Goal: Information Seeking & Learning: Learn about a topic

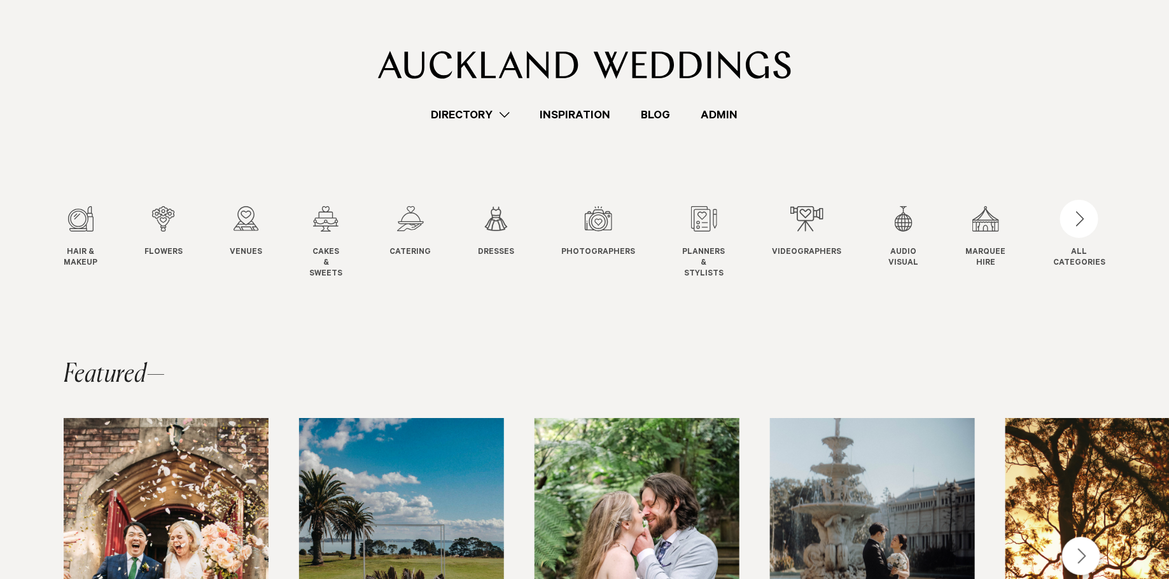
click at [723, 111] on link "Admin" at bounding box center [719, 114] width 67 height 17
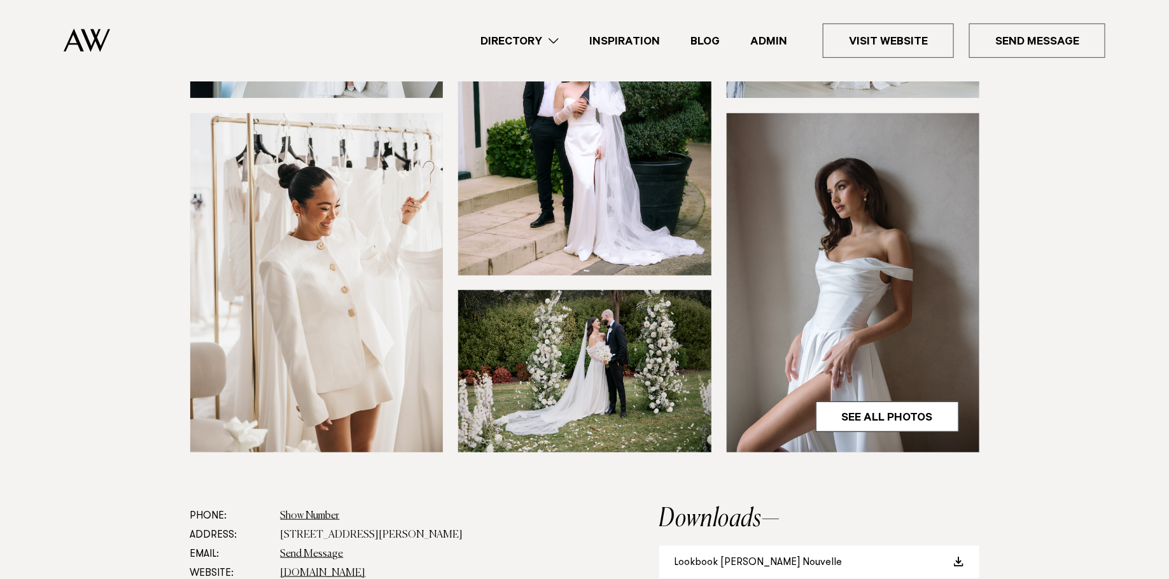
scroll to position [297, 0]
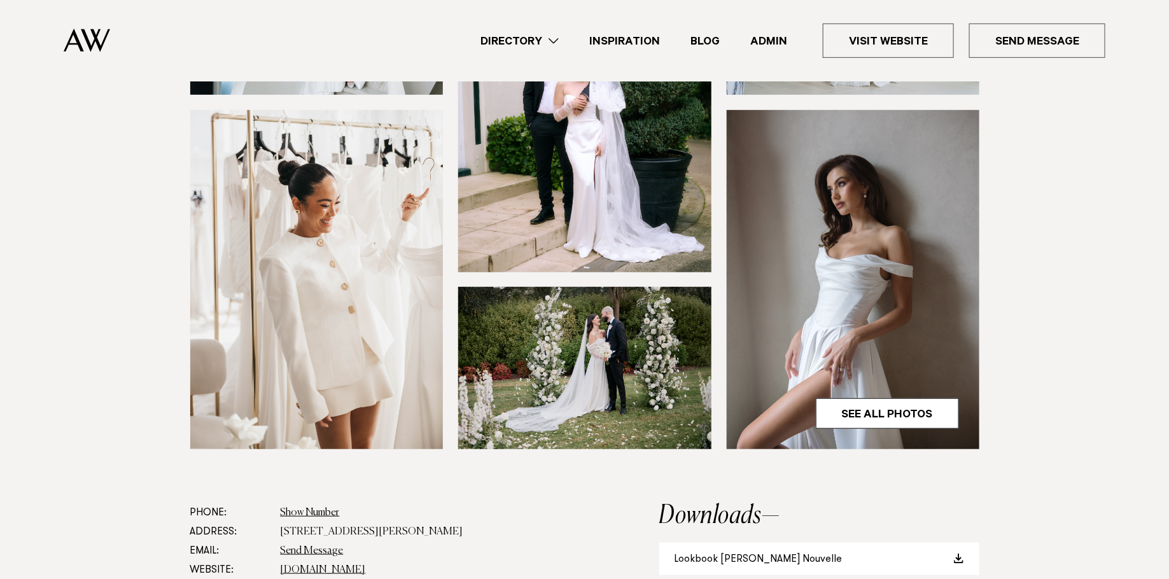
click at [447, 276] on div at bounding box center [584, 191] width 789 height 517
click at [340, 208] on img at bounding box center [316, 279] width 253 height 339
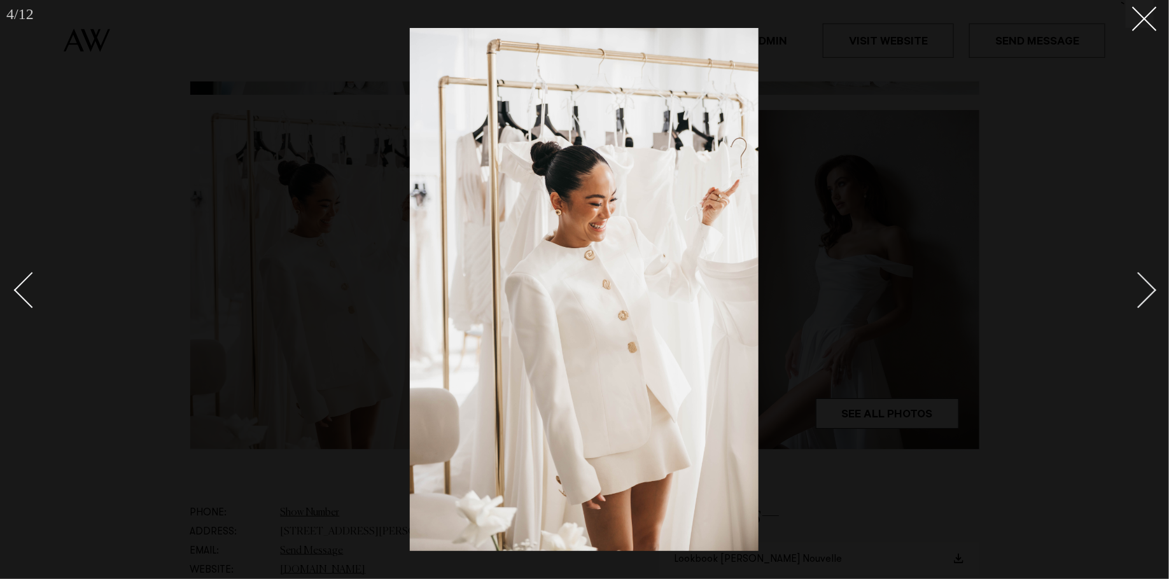
click at [1133, 277] on div "Next slide" at bounding box center [1139, 290] width 36 height 36
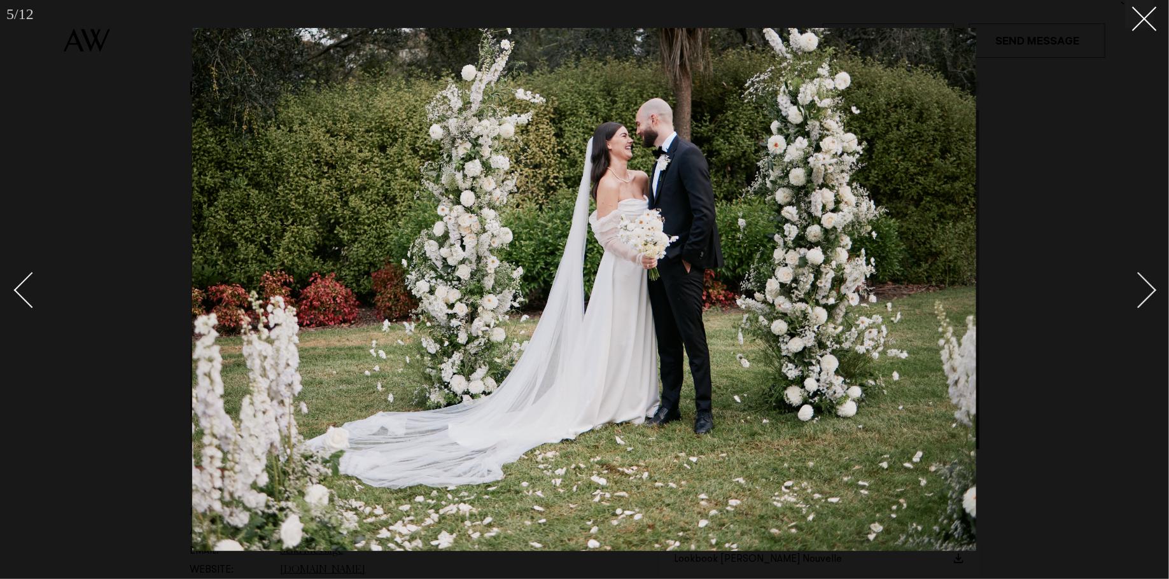
click at [1127, 272] on link at bounding box center [1132, 290] width 45 height 64
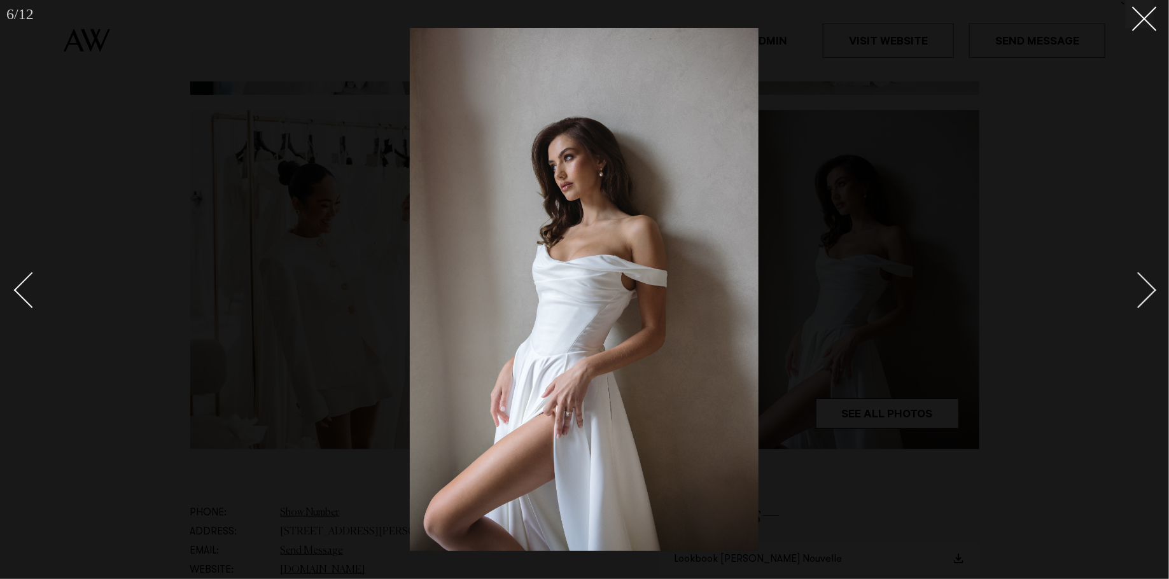
click at [1127, 272] on link at bounding box center [1132, 290] width 45 height 64
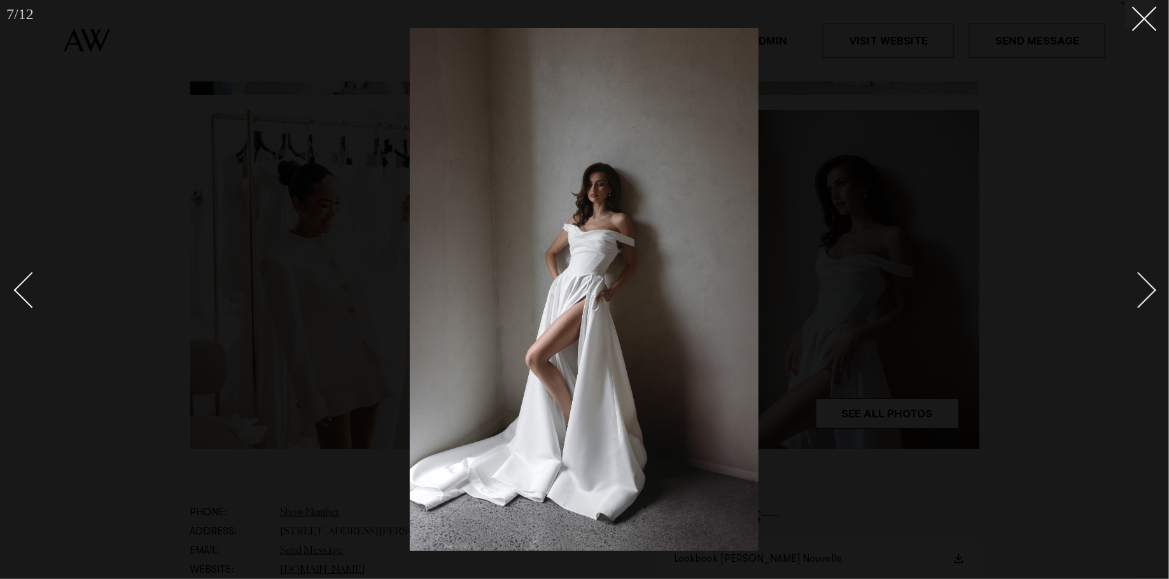
click at [1127, 272] on link at bounding box center [1132, 290] width 45 height 64
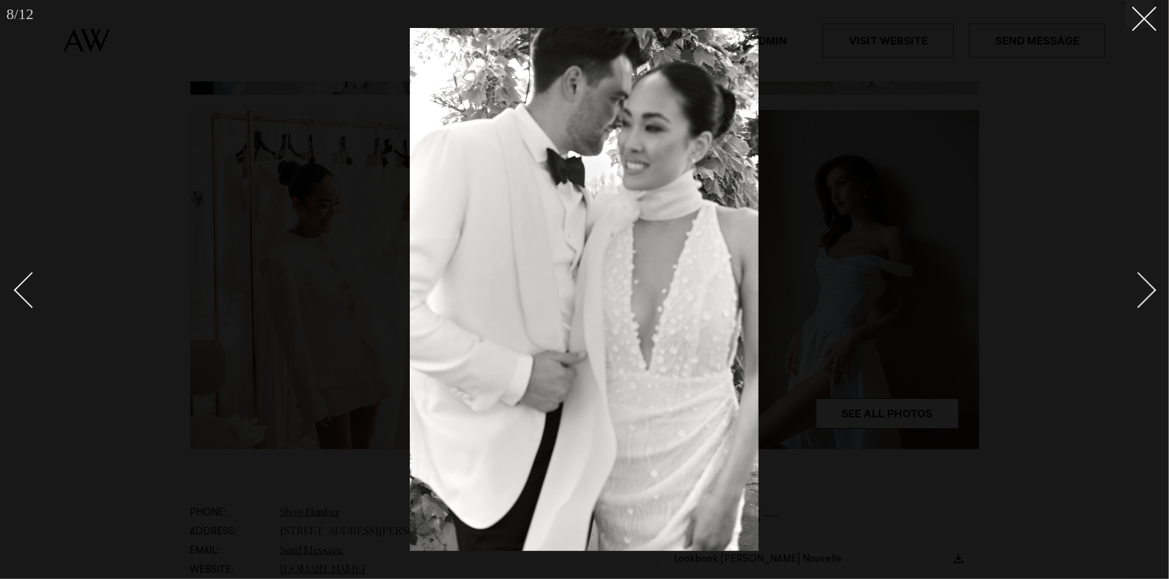
click at [1127, 272] on link at bounding box center [1132, 290] width 45 height 64
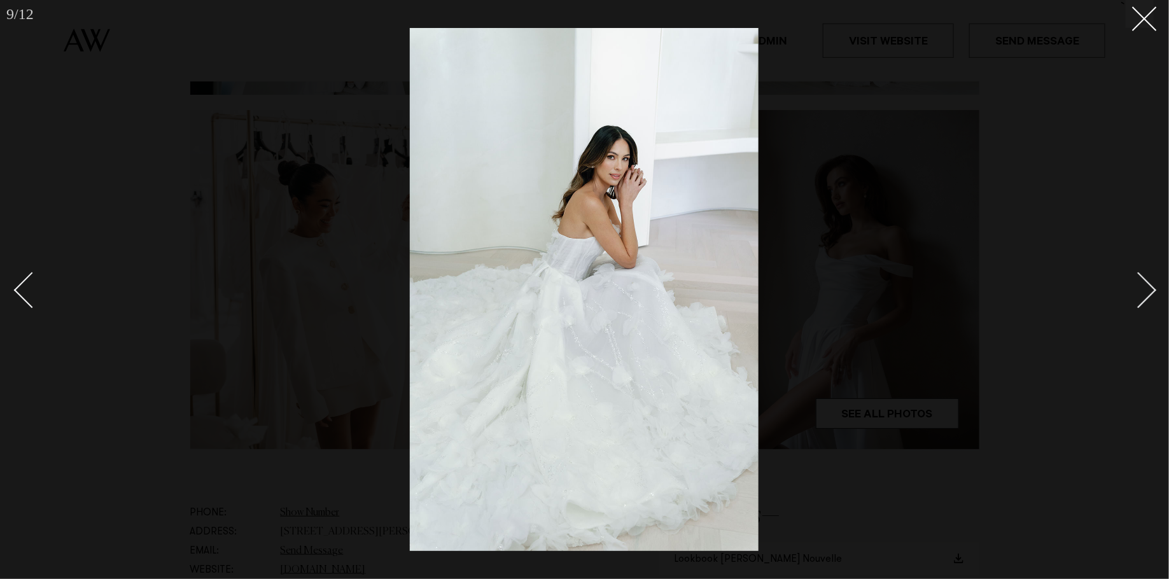
click at [1127, 272] on link at bounding box center [1132, 290] width 45 height 64
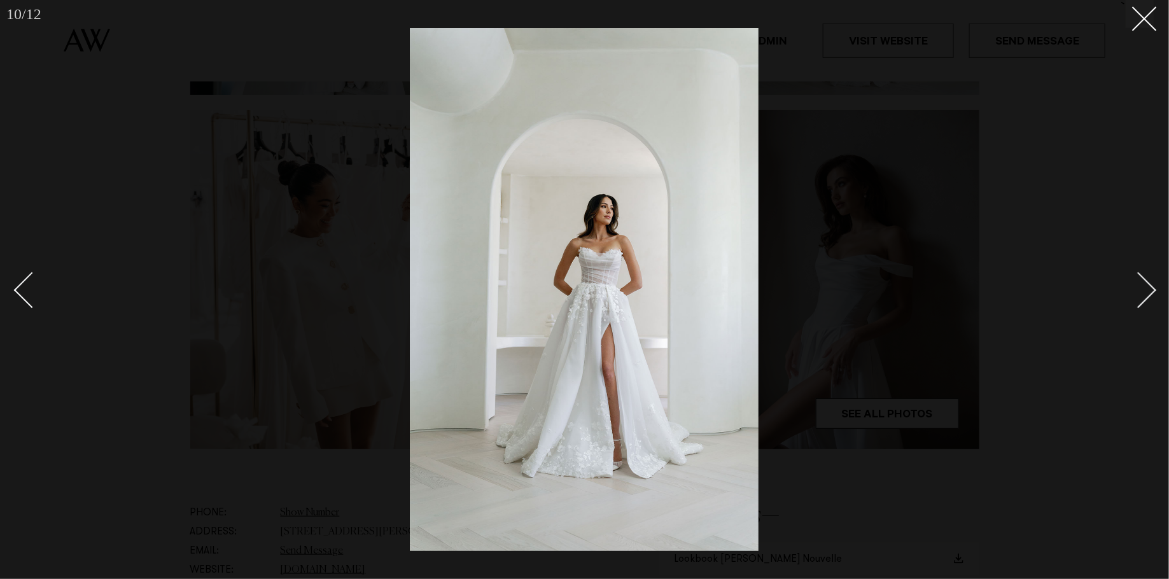
click at [1127, 272] on link at bounding box center [1132, 290] width 45 height 64
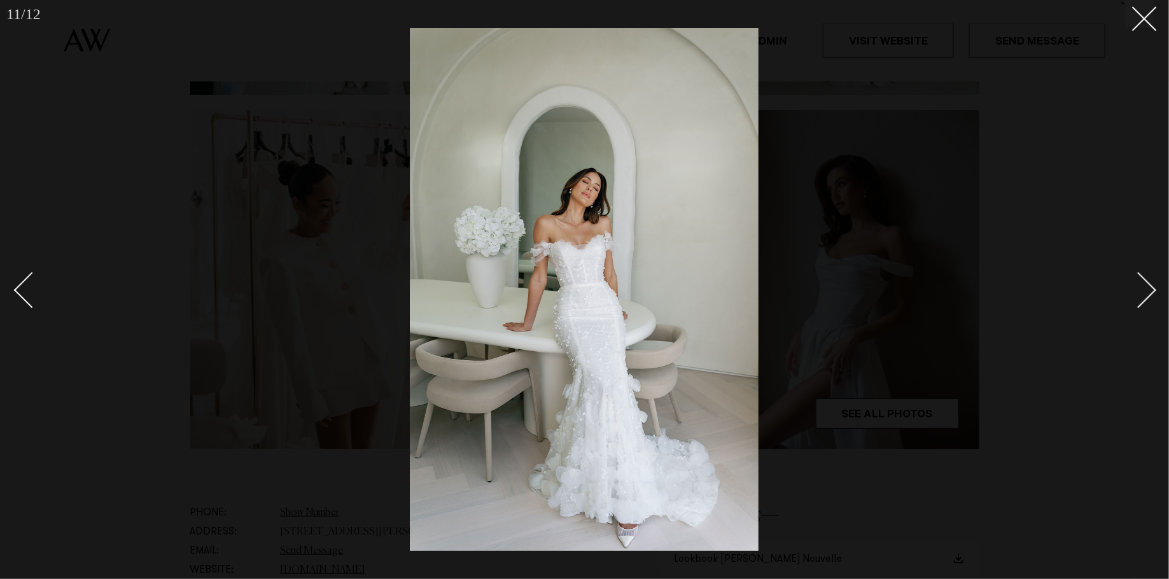
click at [1127, 272] on link at bounding box center [1132, 290] width 45 height 64
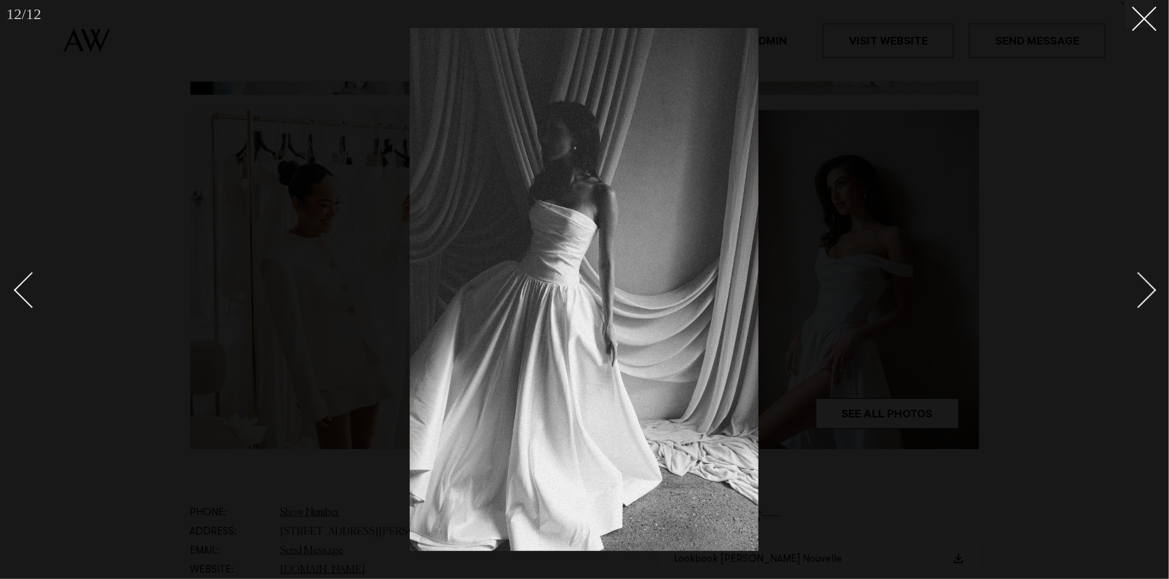
click at [1127, 272] on link at bounding box center [1132, 290] width 45 height 64
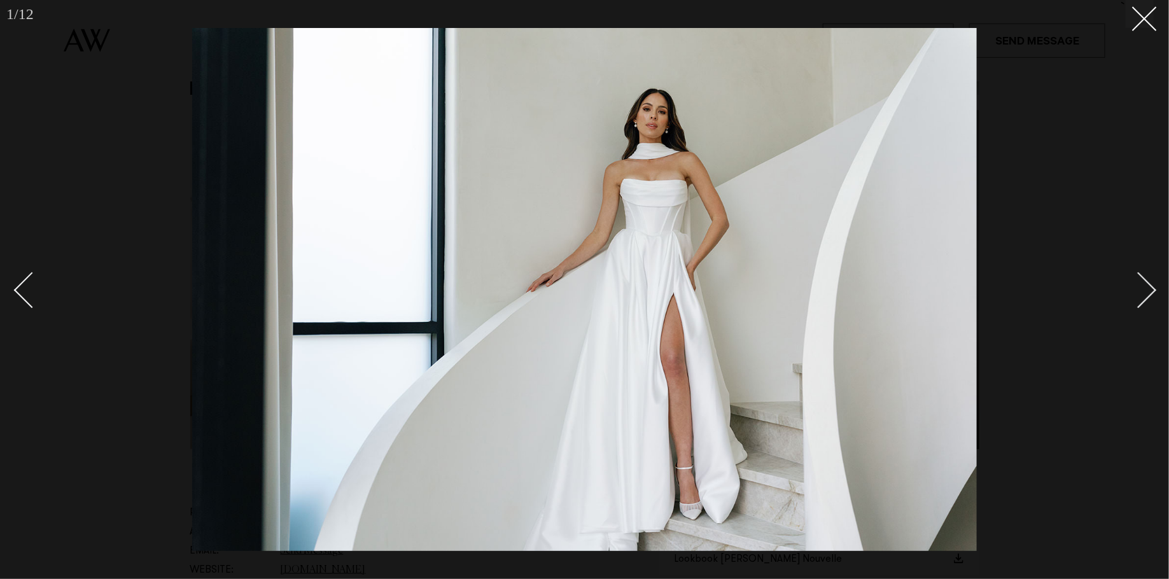
click at [1127, 272] on link at bounding box center [1132, 290] width 45 height 64
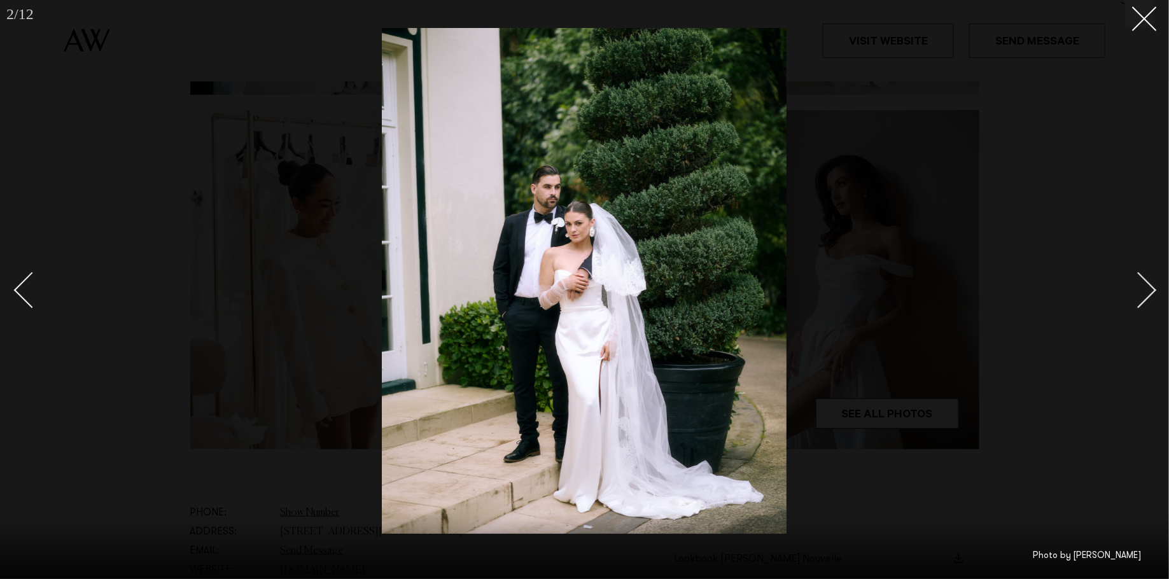
click at [1127, 272] on link at bounding box center [1132, 290] width 45 height 64
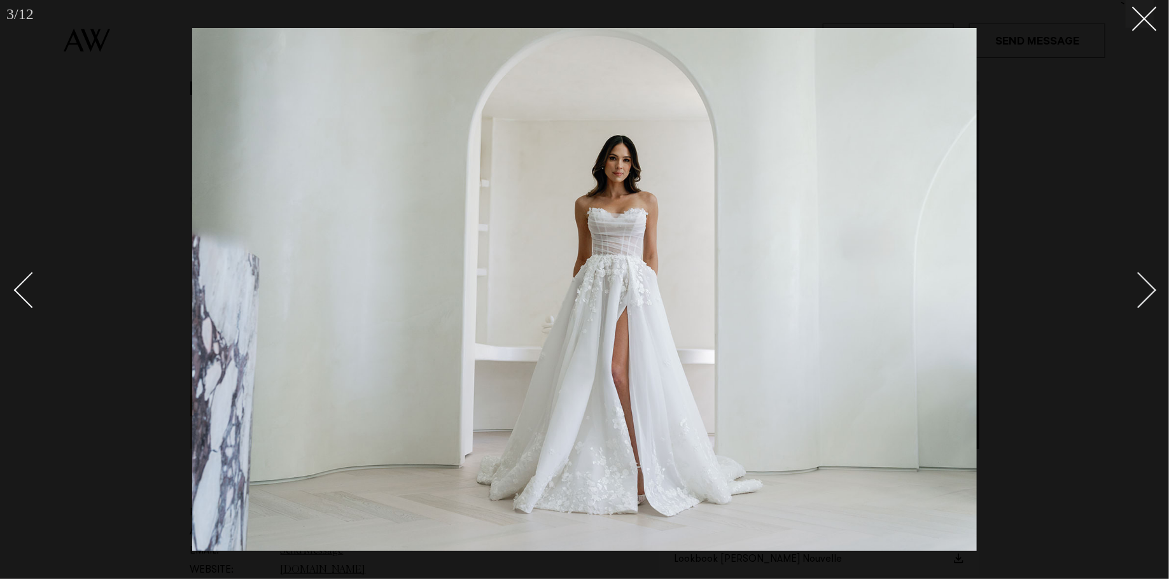
click at [1127, 272] on link at bounding box center [1132, 290] width 45 height 64
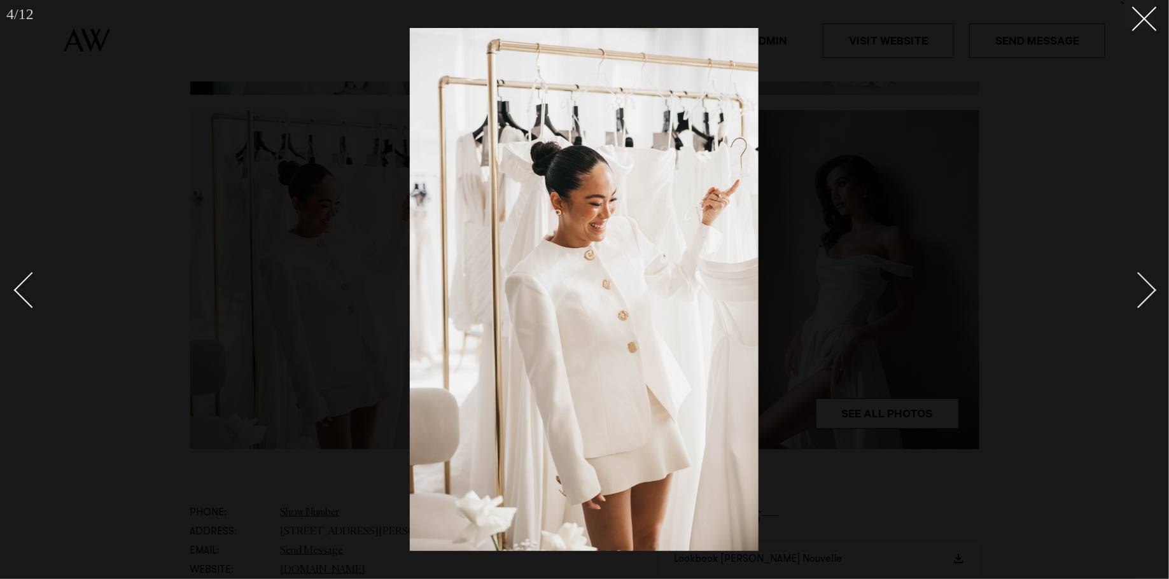
click at [1098, 225] on div at bounding box center [584, 289] width 1169 height 579
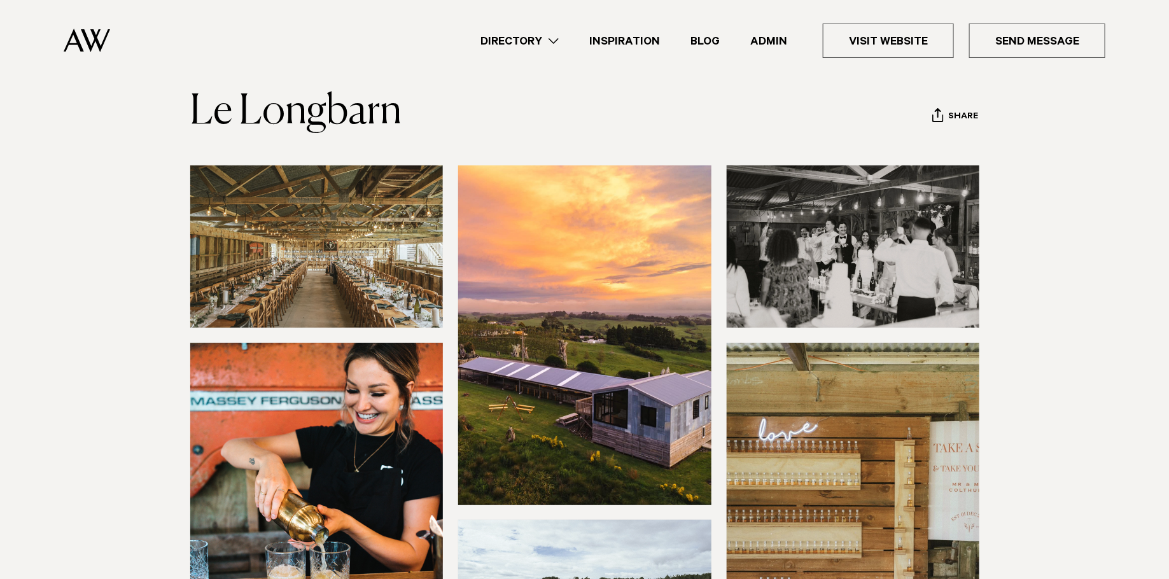
scroll to position [61, 0]
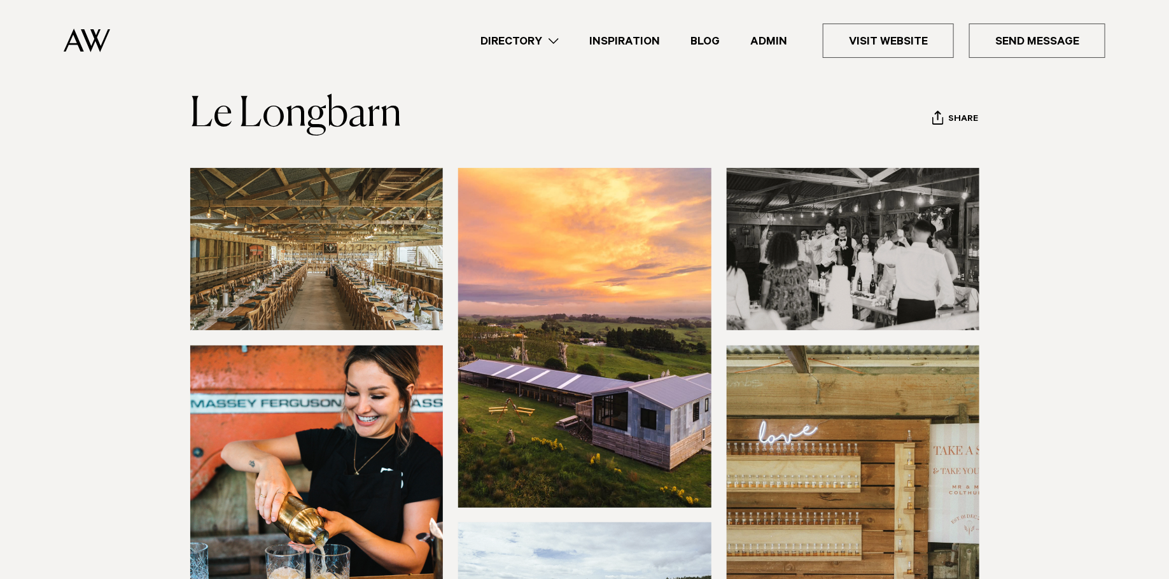
click at [589, 268] on img at bounding box center [584, 337] width 253 height 339
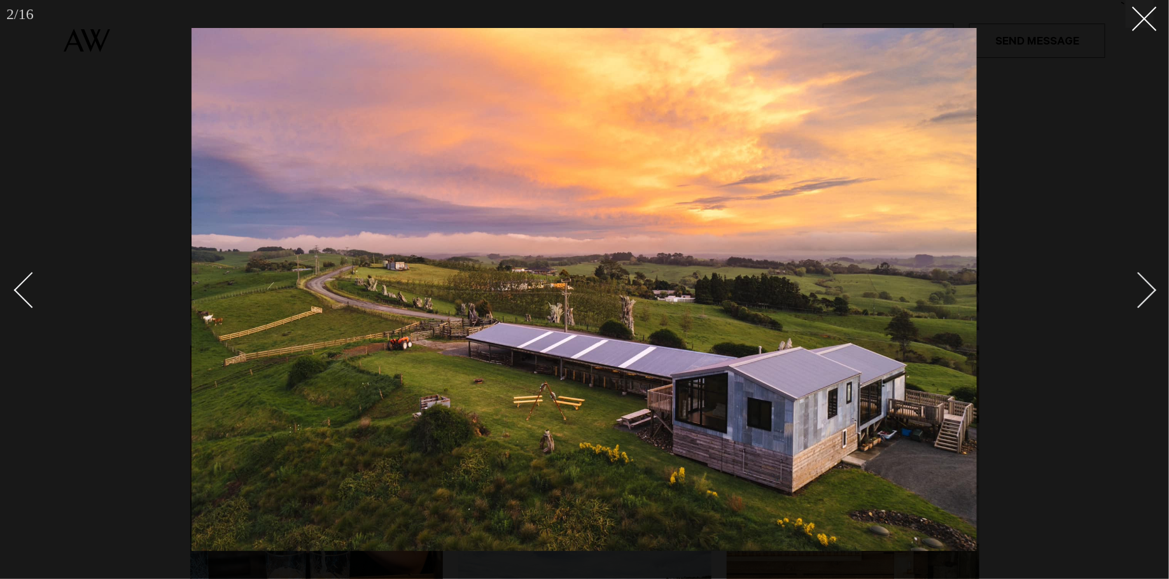
click at [188, 305] on div at bounding box center [584, 289] width 1169 height 579
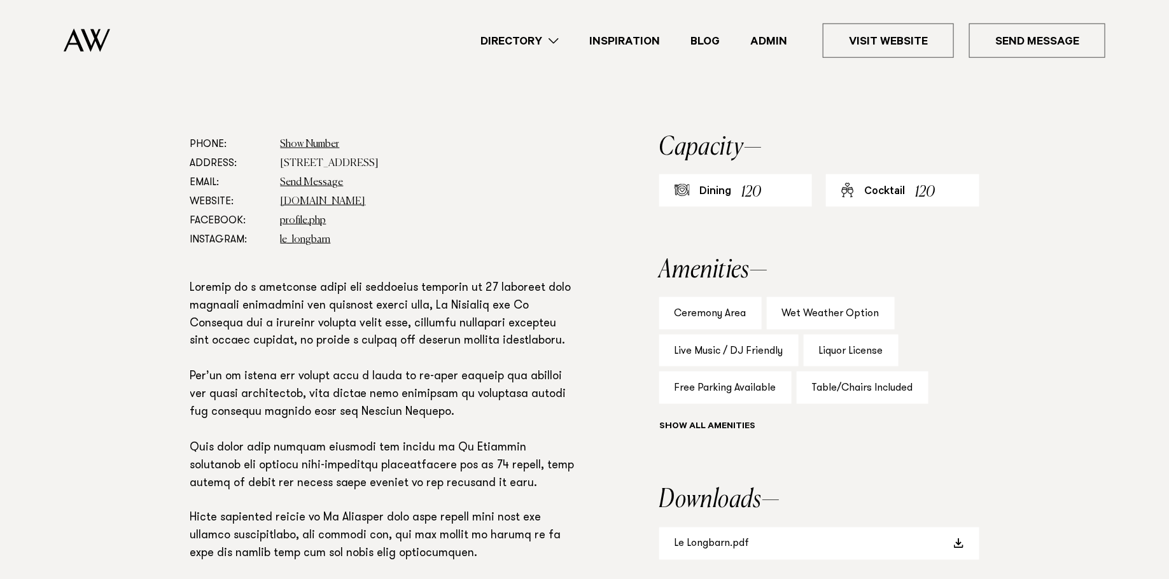
scroll to position [647, 0]
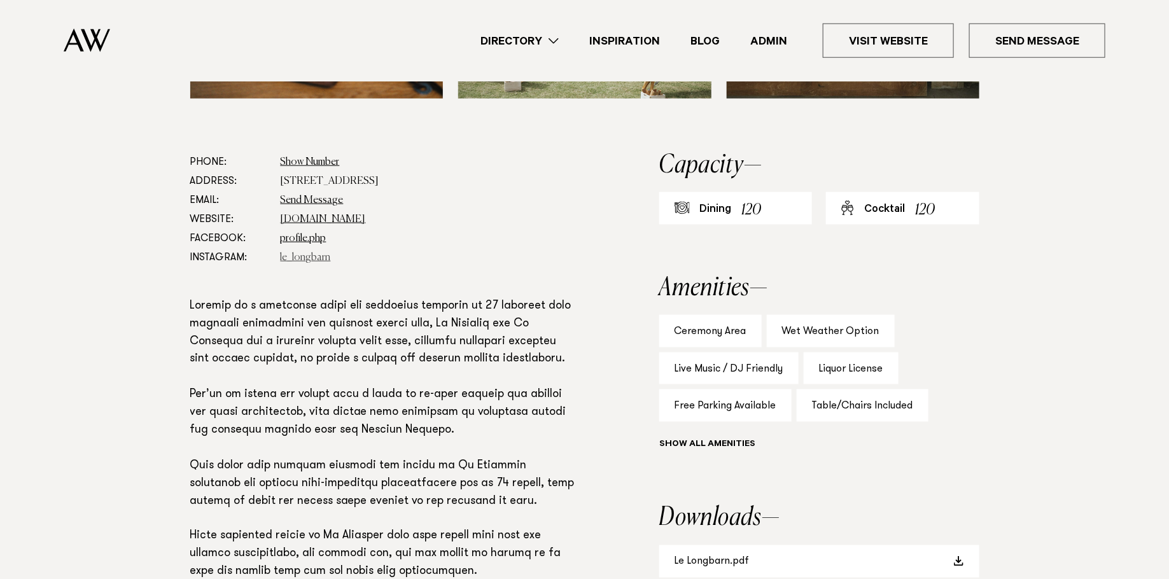
click at [299, 258] on link "le_longbarn" at bounding box center [306, 258] width 50 height 10
